Goal: Book appointment/travel/reservation

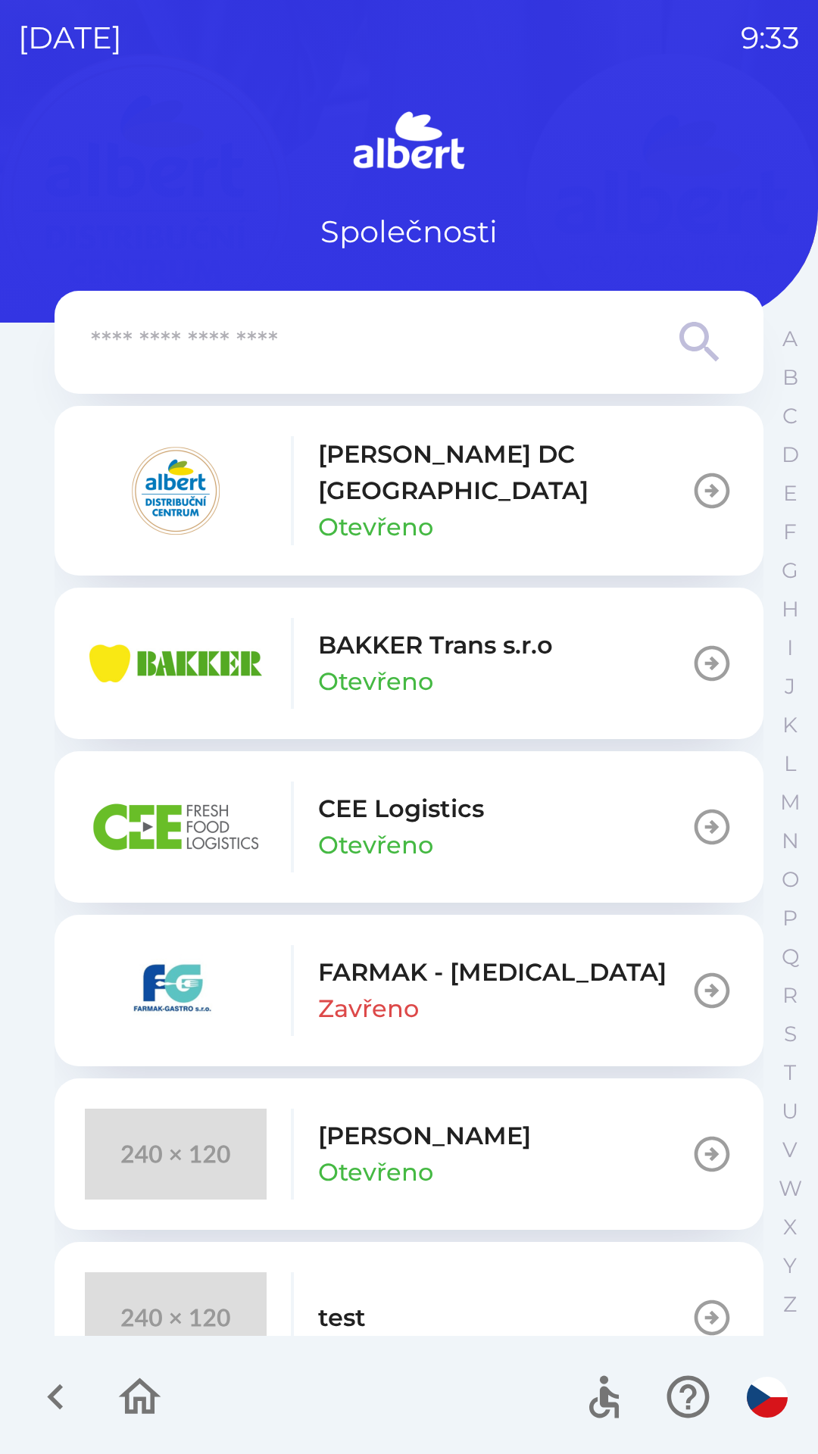
click at [567, 483] on button "[PERSON_NAME] DC [GEOGRAPHIC_DATA] Otevřeno" at bounding box center [409, 491] width 709 height 170
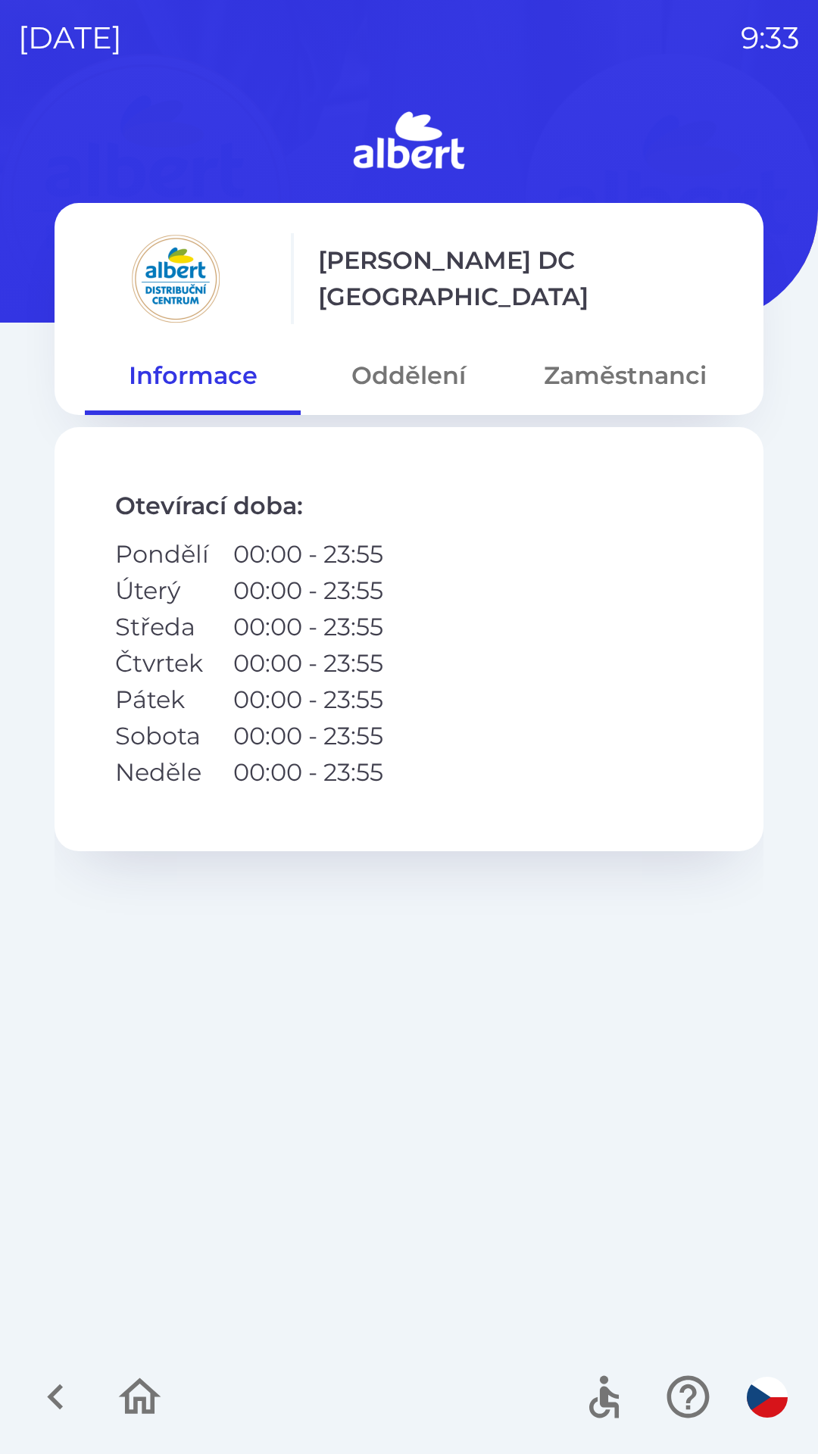
click at [640, 374] on button "Zaměstnanci" at bounding box center [625, 375] width 216 height 55
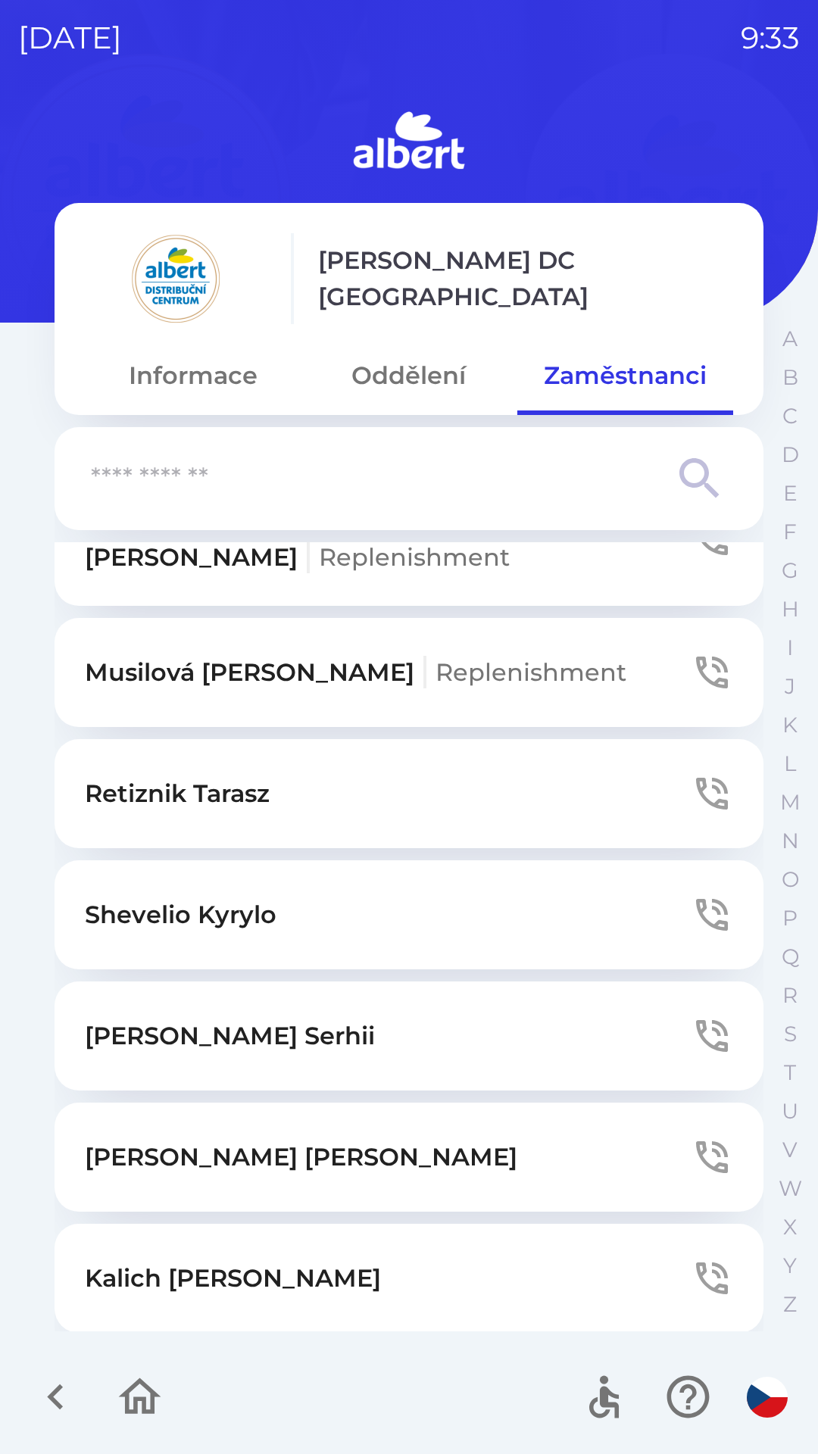
scroll to position [3586, 0]
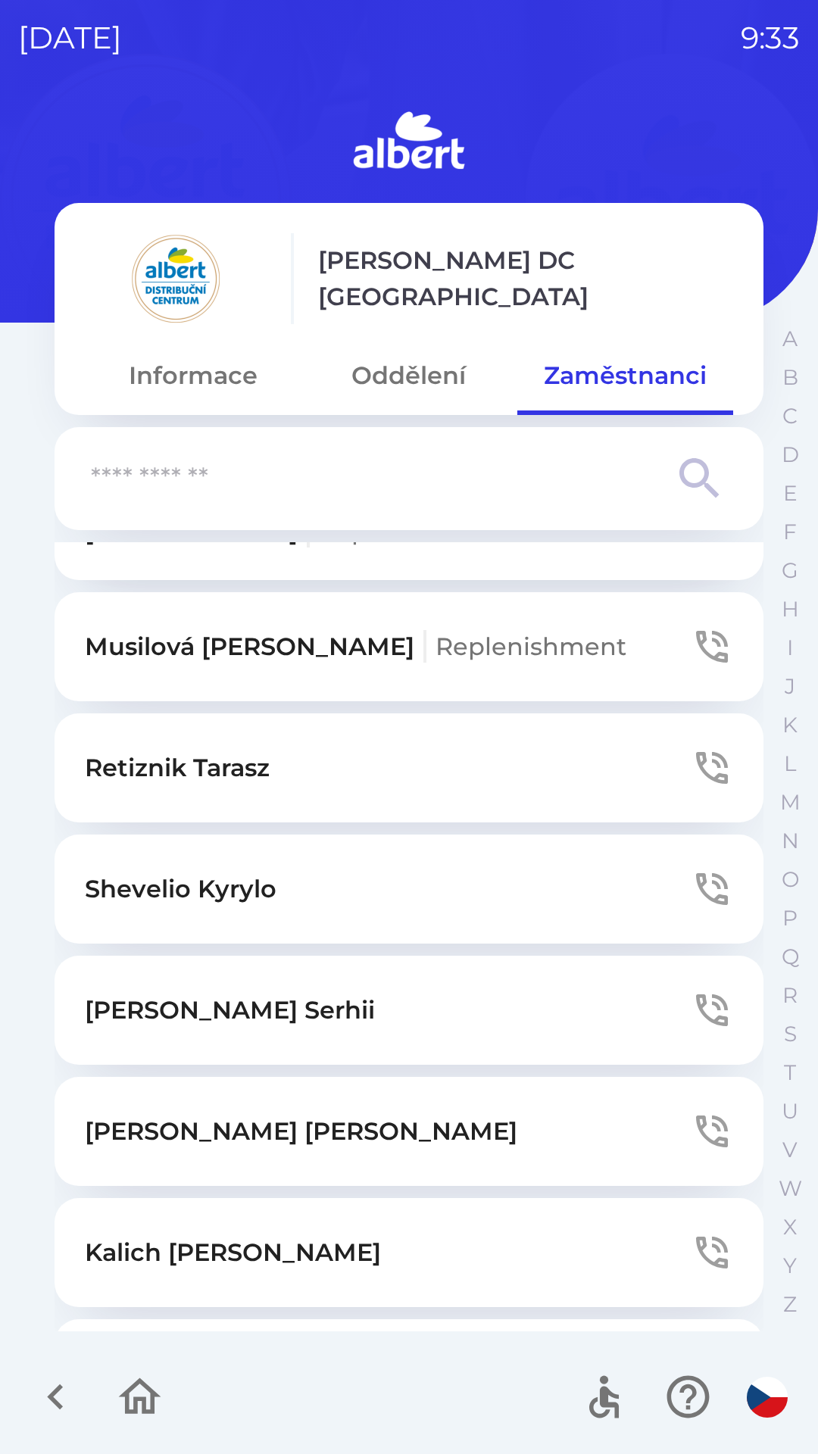
click at [696, 873] on icon "button" at bounding box center [712, 889] width 32 height 32
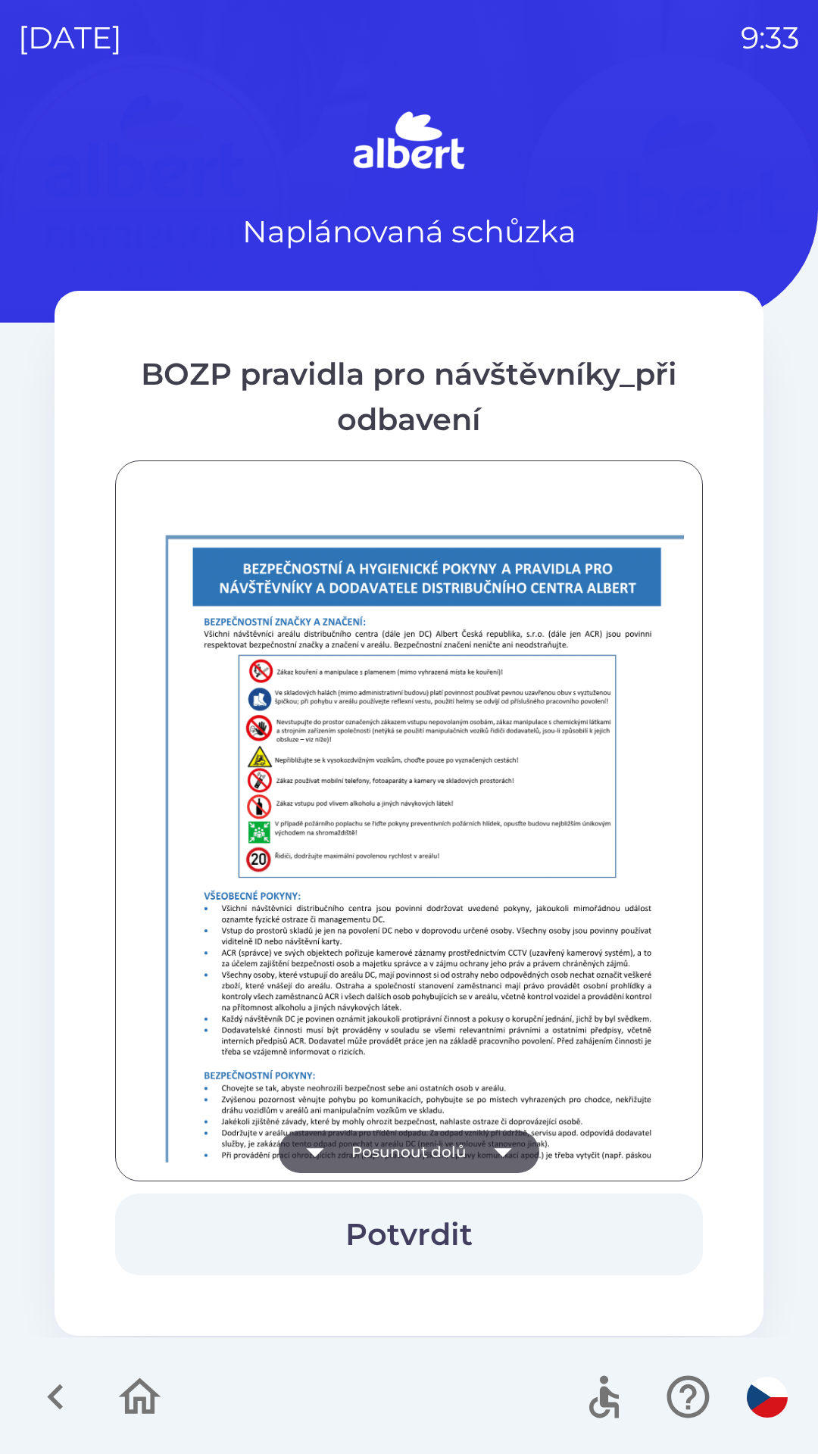
click at [489, 1234] on button "Potvrdit" at bounding box center [409, 1235] width 588 height 82
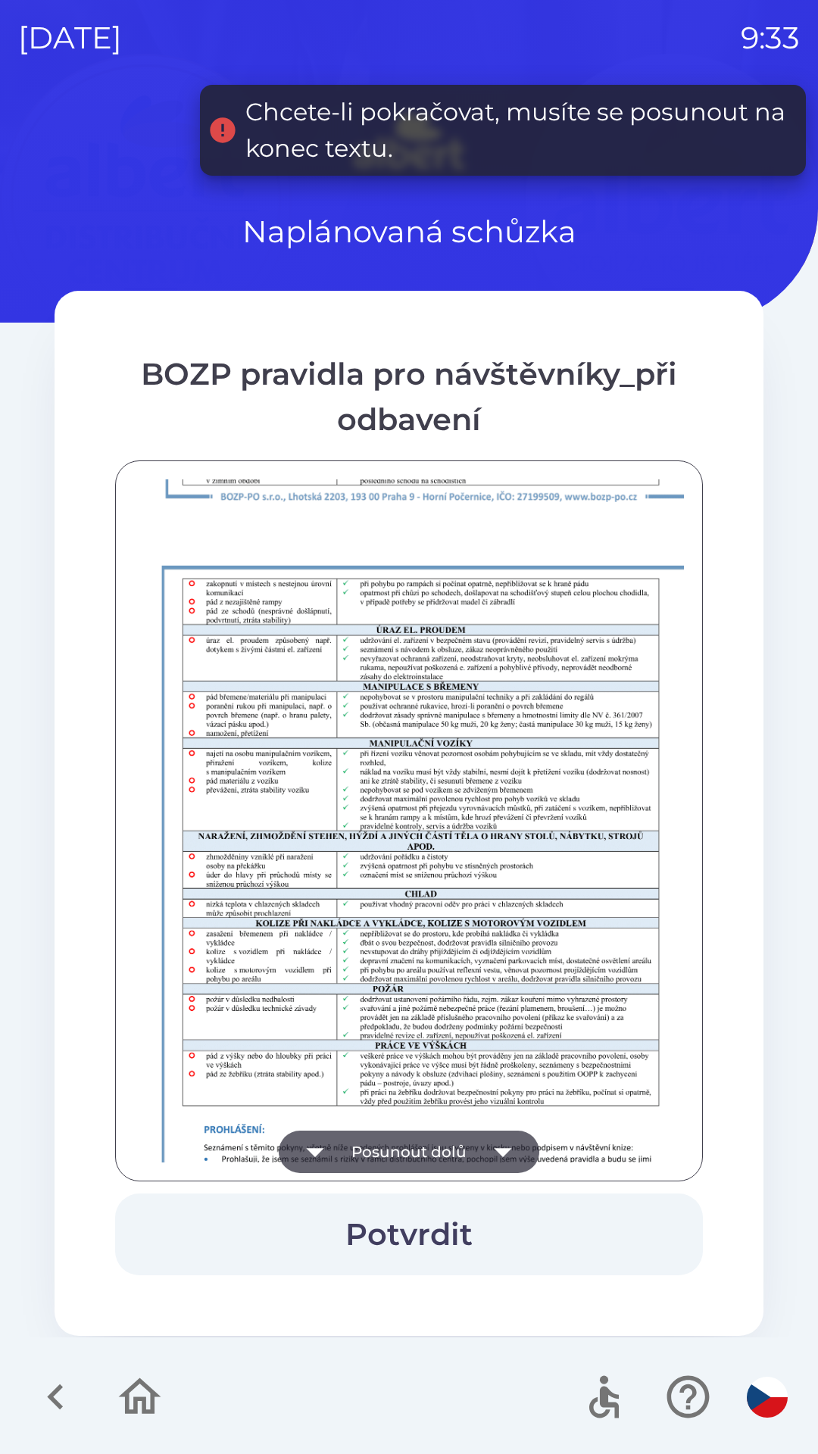
scroll to position [1064, 0]
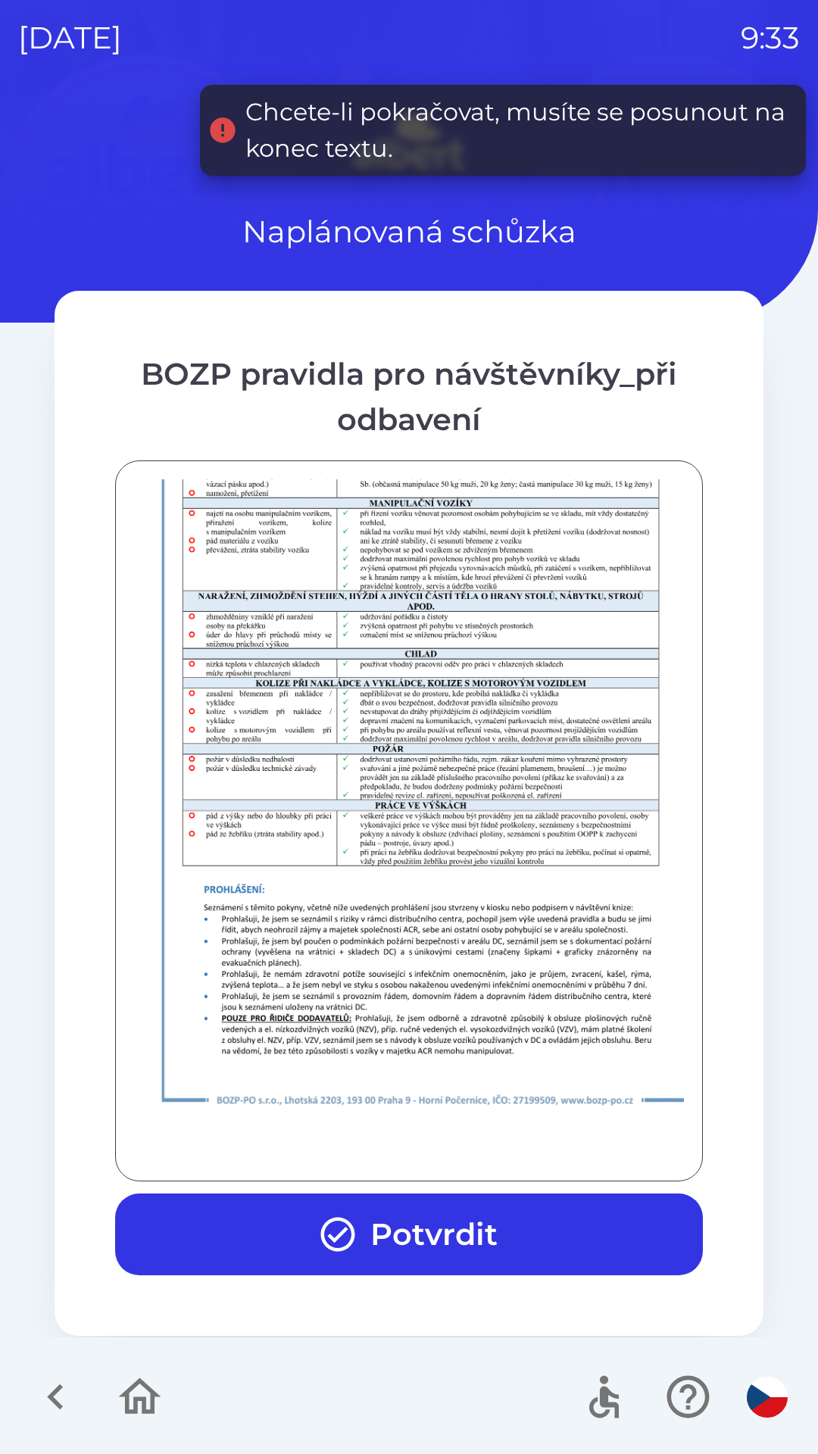
click at [516, 1142] on div at bounding box center [409, 820] width 550 height 683
click at [508, 1238] on button "Potvrdit" at bounding box center [409, 1235] width 588 height 82
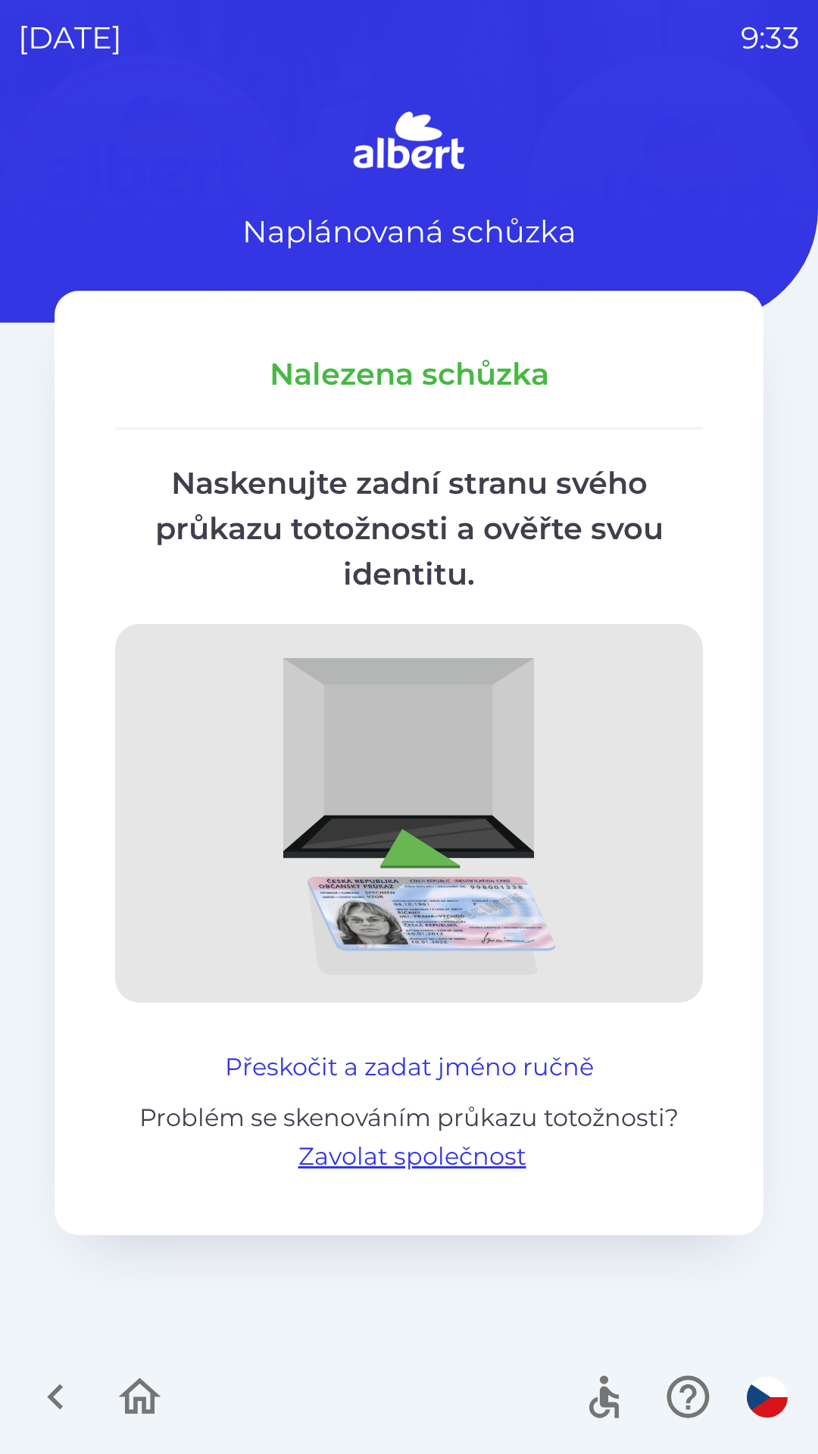
click at [522, 1070] on button "Přeskočit a zadat jméno ručně" at bounding box center [409, 1067] width 381 height 36
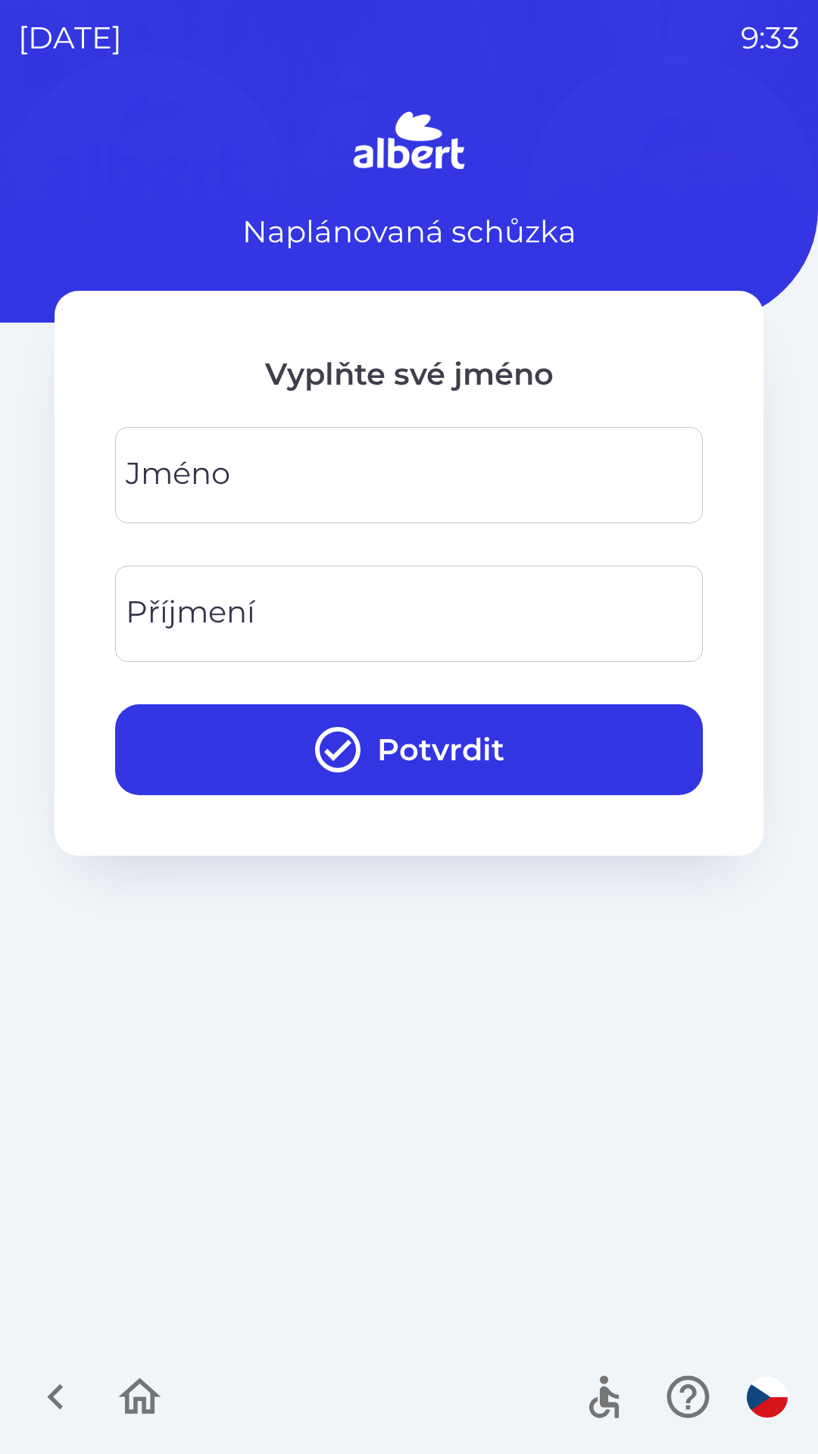
click at [394, 489] on input "Jméno" at bounding box center [408, 475] width 551 height 60
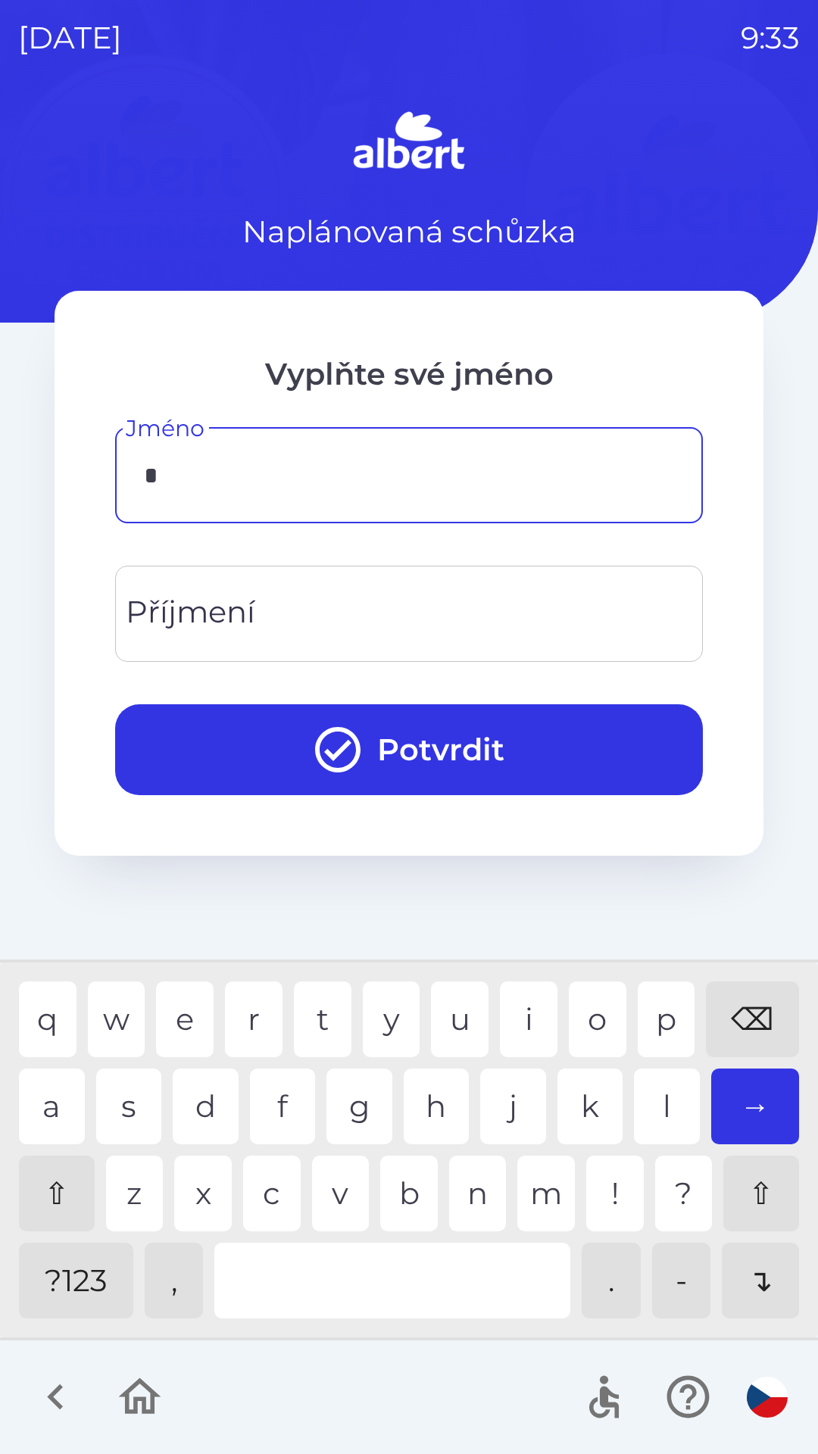
click at [595, 1095] on div "k" at bounding box center [591, 1107] width 66 height 76
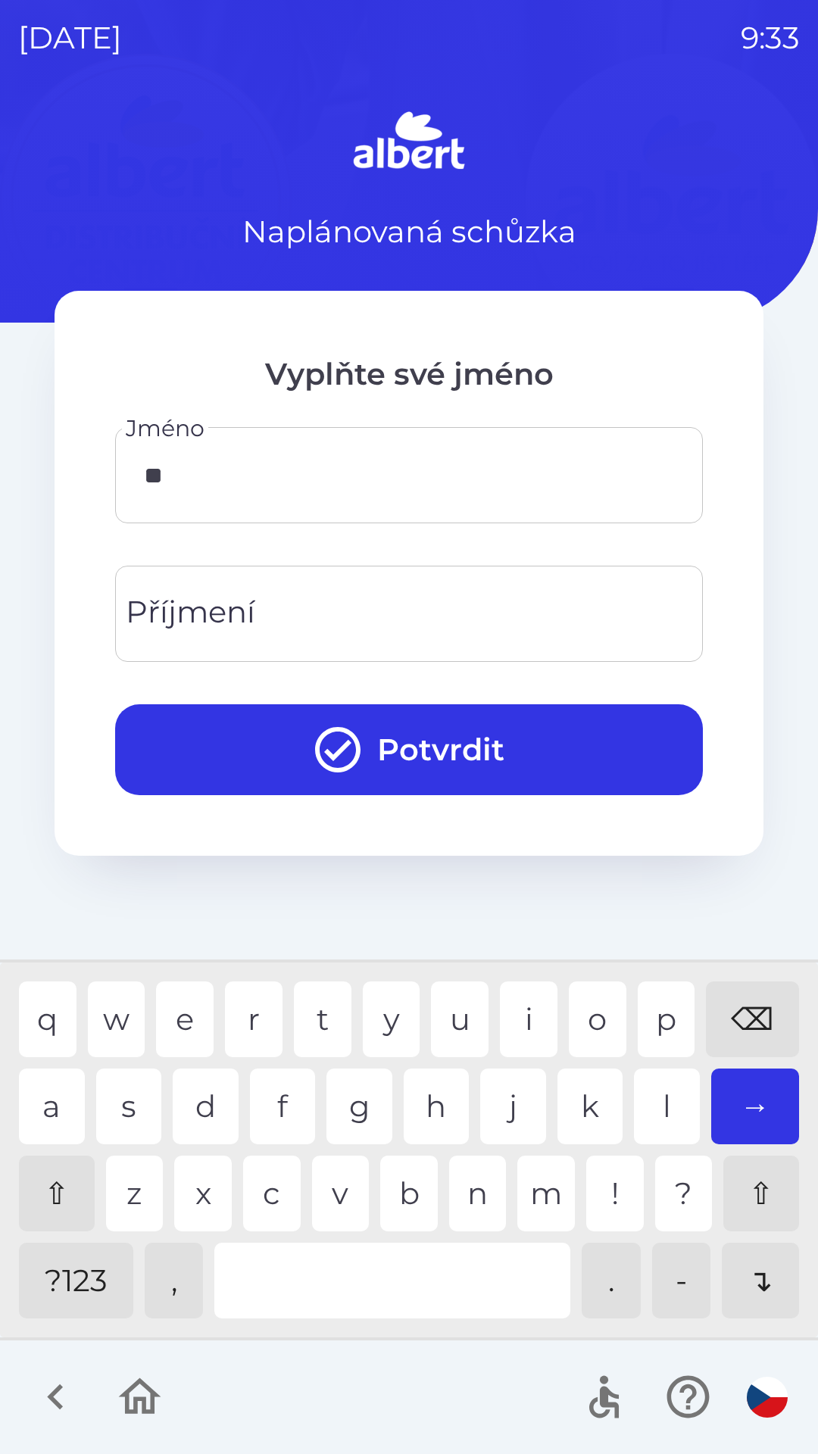
click at [383, 1024] on div "y" at bounding box center [392, 1020] width 58 height 76
click at [246, 1007] on div "r" at bounding box center [254, 1020] width 58 height 76
click at [670, 1101] on div "l" at bounding box center [667, 1107] width 66 height 76
type input "******"
click at [595, 1004] on div "o" at bounding box center [598, 1020] width 58 height 76
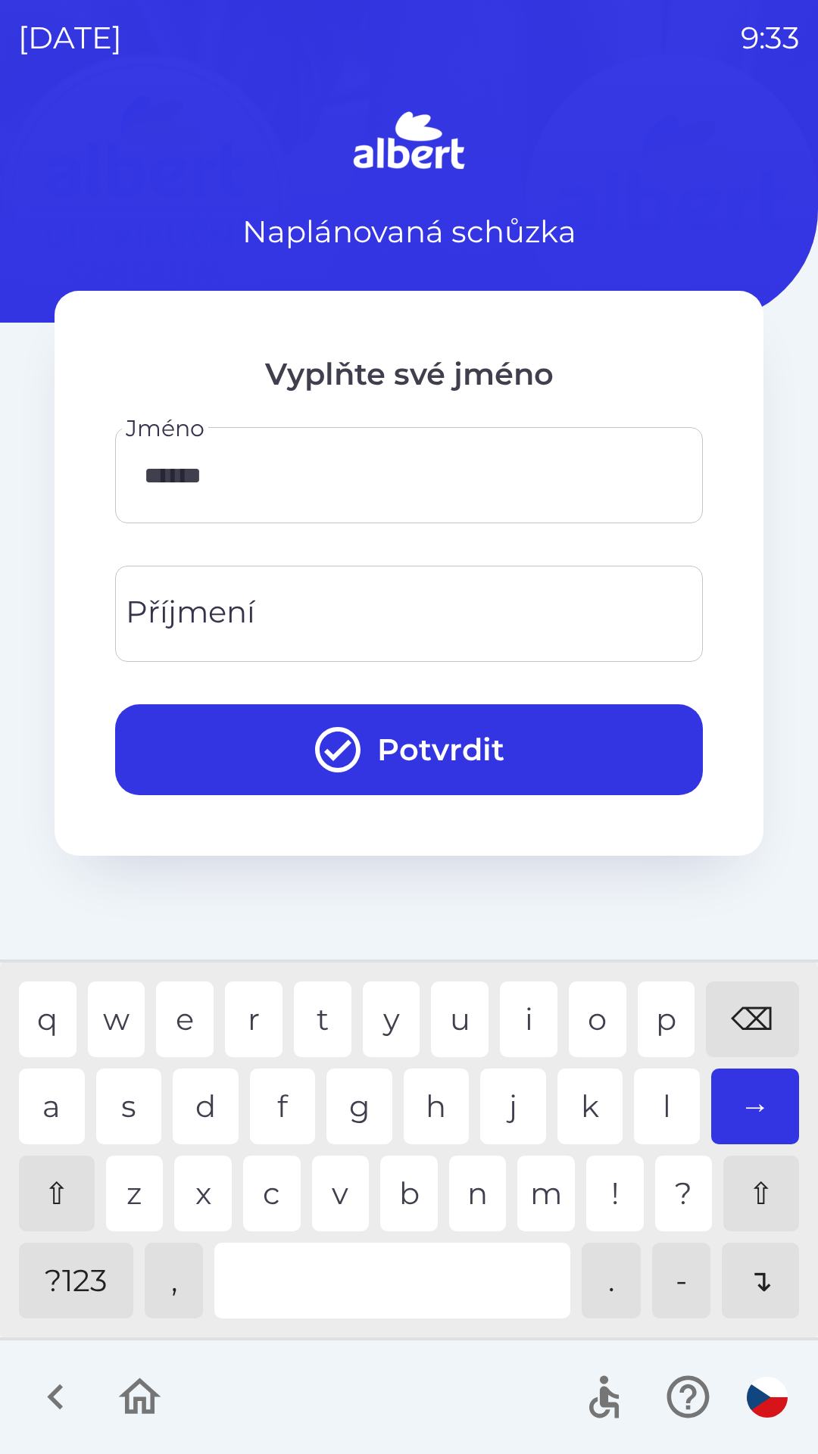
click at [387, 598] on input "Příjmení" at bounding box center [408, 614] width 551 height 60
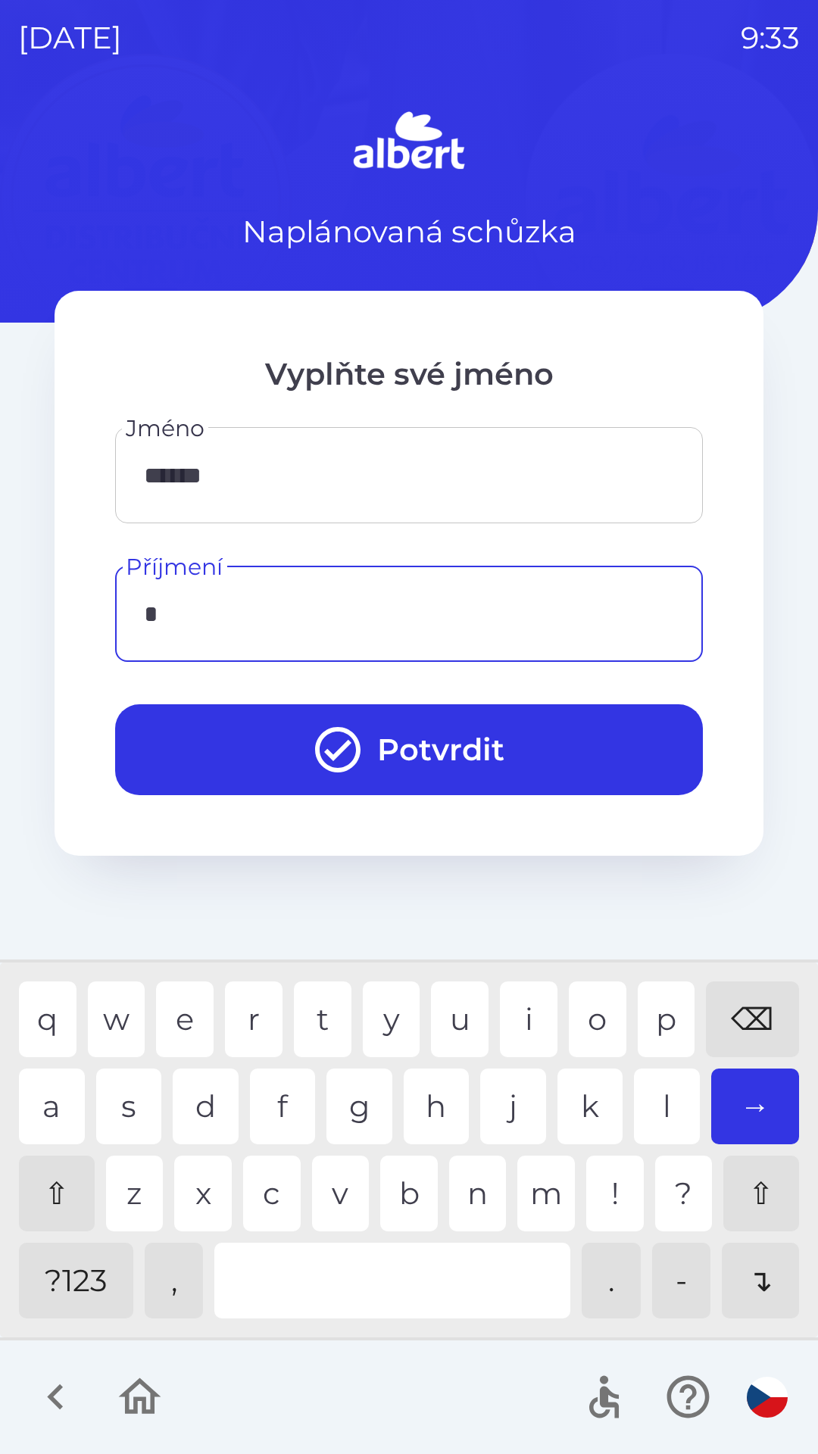
click at [383, 1032] on div "y" at bounding box center [392, 1020] width 58 height 76
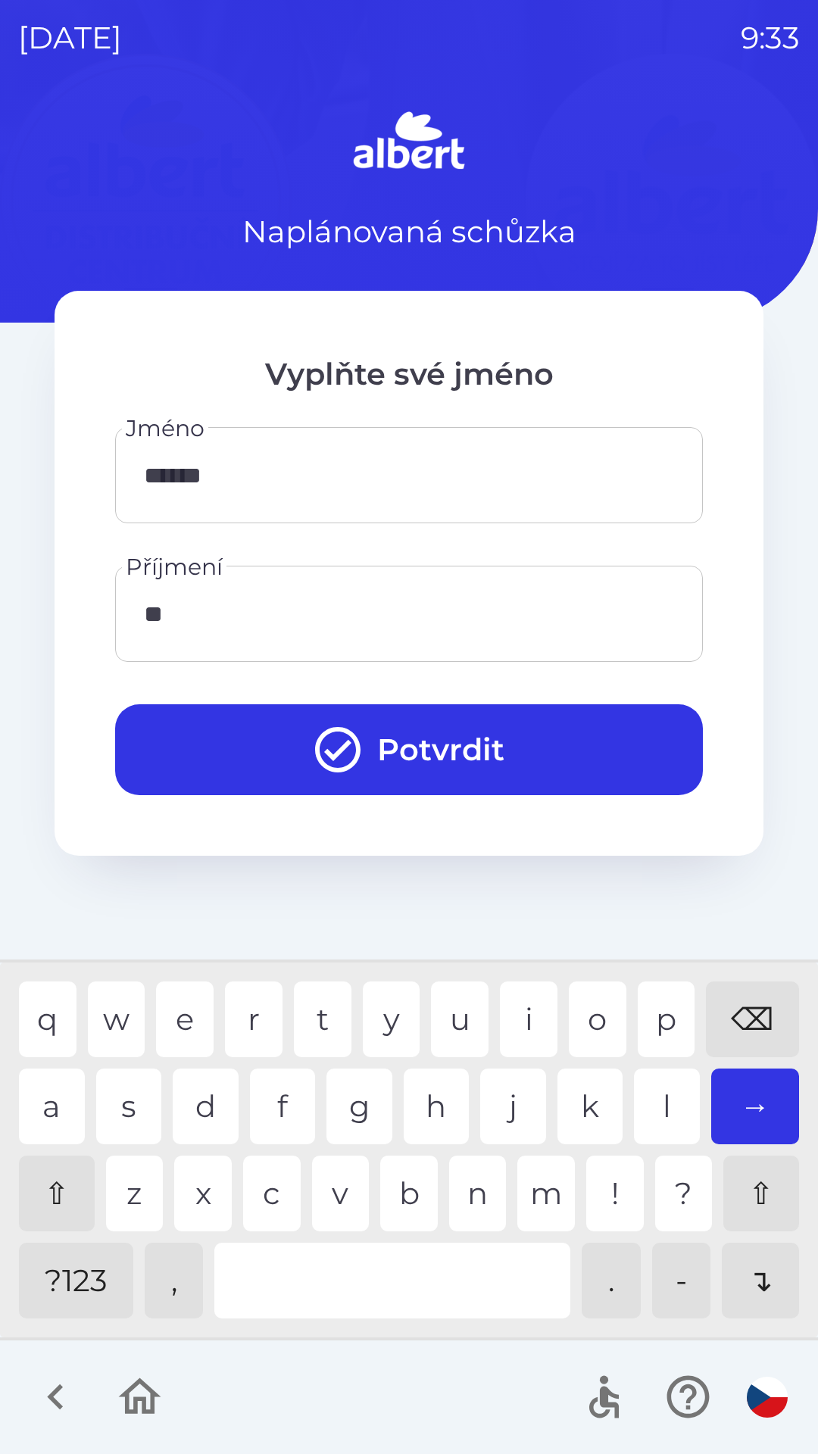
click at [197, 1004] on div "e" at bounding box center [185, 1020] width 58 height 76
click at [447, 1101] on div "h" at bounding box center [437, 1107] width 66 height 76
click at [585, 1018] on div "o" at bounding box center [598, 1020] width 58 height 76
type input "*******"
click at [439, 746] on button "Potvrdit" at bounding box center [409, 749] width 588 height 91
